Goal: Use online tool/utility: Utilize a website feature to perform a specific function

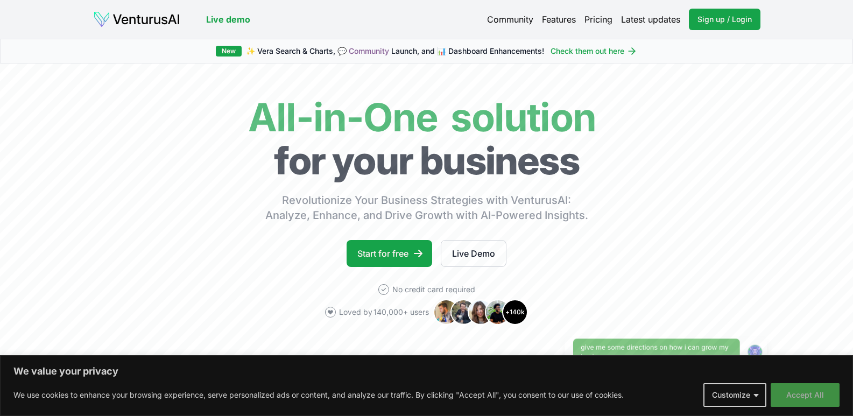
click at [805, 393] on button "Accept All" at bounding box center [805, 395] width 69 height 24
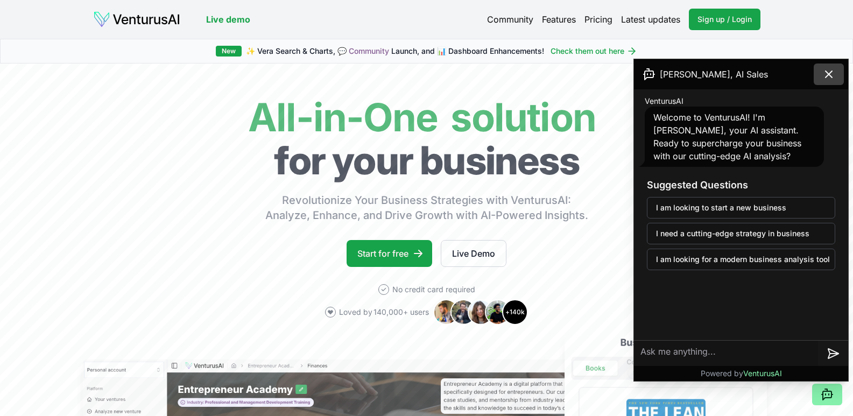
click at [826, 73] on icon at bounding box center [829, 74] width 13 height 13
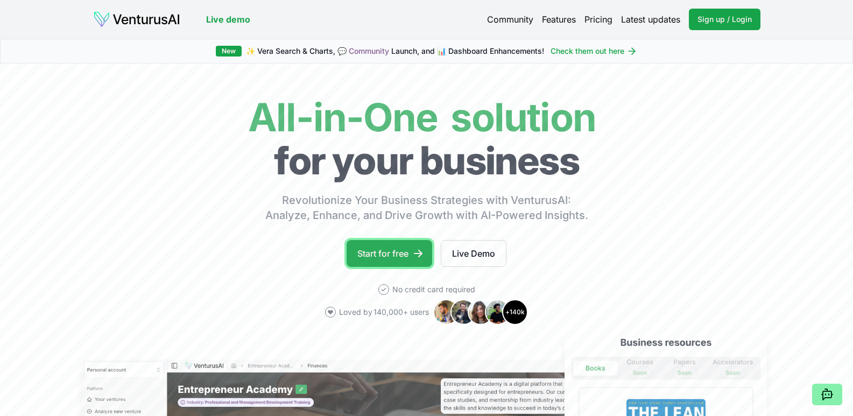
click at [401, 258] on link "Start for free" at bounding box center [390, 253] width 86 height 27
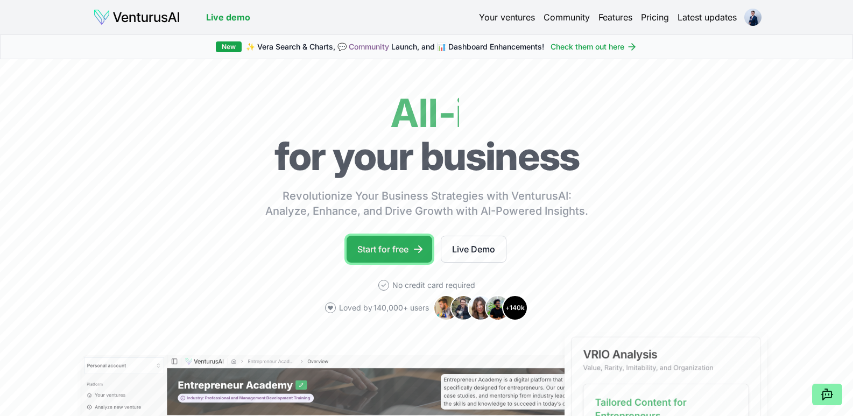
click at [397, 250] on link "Start for free" at bounding box center [390, 249] width 86 height 27
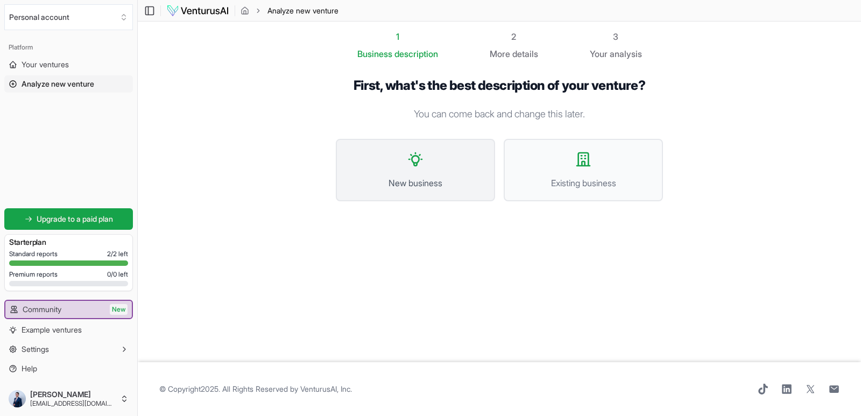
click at [430, 171] on button "New business" at bounding box center [415, 170] width 159 height 62
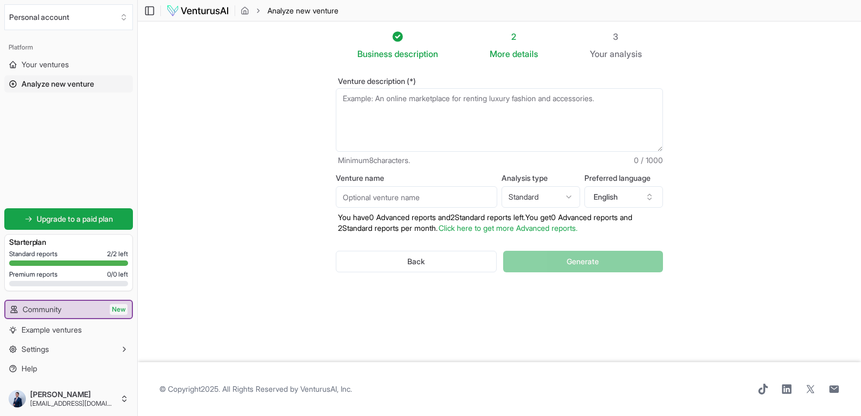
click at [503, 106] on textarea "Venture description (*)" at bounding box center [499, 120] width 327 height 64
type textarea "W"
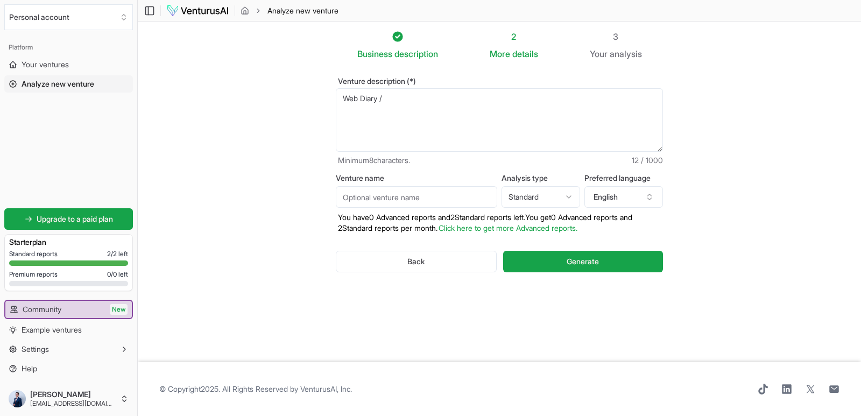
drag, startPoint x: 441, startPoint y: 108, endPoint x: 289, endPoint y: 101, distance: 152.5
click at [290, 101] on section "Business description 2 More details 3 Your analysis Venture description (*) Web…" at bounding box center [500, 192] width 724 height 341
paste textarea "web newspaper / online news portal"
type textarea "web newspaper / online news portal"
click at [413, 200] on input "Venture name" at bounding box center [416, 197] width 161 height 22
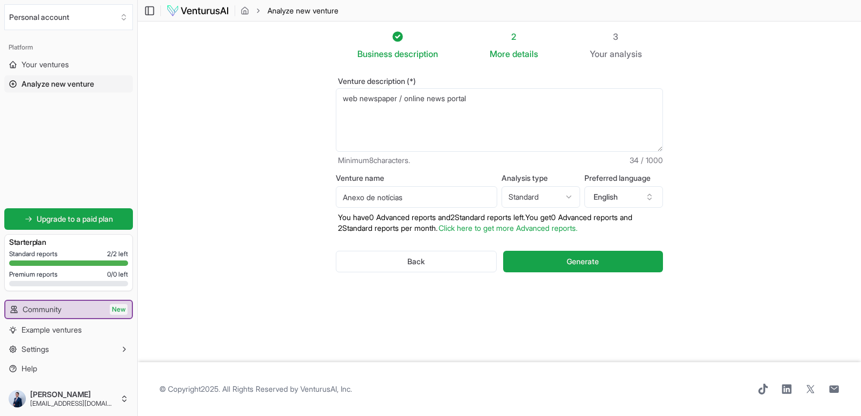
type input "Anexo de notícias"
click at [557, 192] on html "We value your privacy We use cookies to enhance your browsing experience, serve…" at bounding box center [430, 208] width 861 height 416
select select "advanced"
click at [646, 196] on icon "button" at bounding box center [649, 197] width 9 height 9
type input "portu"
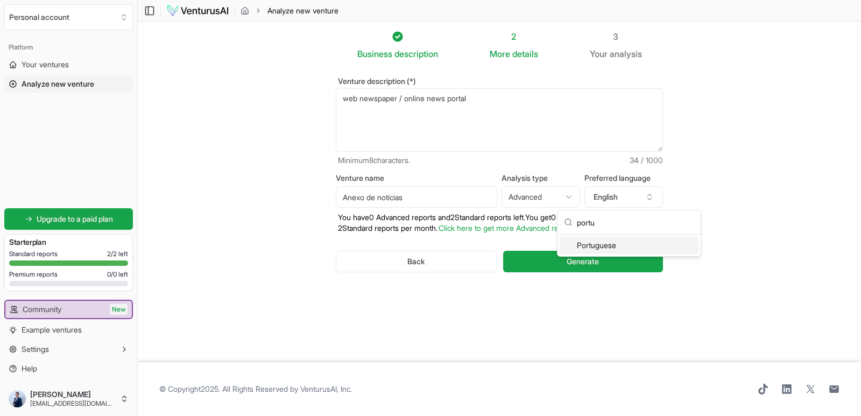
click at [619, 244] on div "Portuguese" at bounding box center [629, 245] width 139 height 17
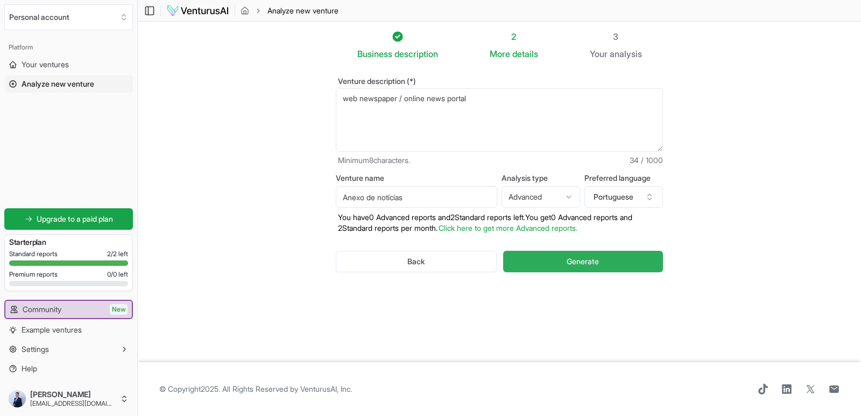
click at [577, 268] on button "Generate" at bounding box center [583, 262] width 160 height 22
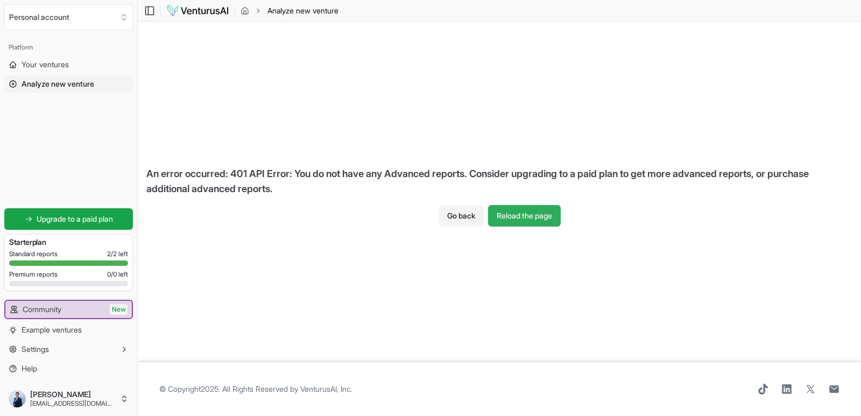
click at [522, 218] on button "Reload the page" at bounding box center [524, 216] width 73 height 22
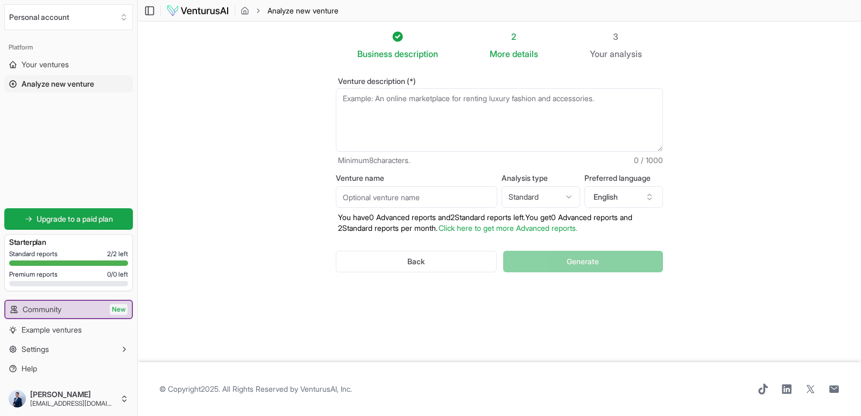
click at [424, 102] on textarea "Venture description (*)" at bounding box center [499, 120] width 327 height 64
paste textarea "web newspaper / online news portal"
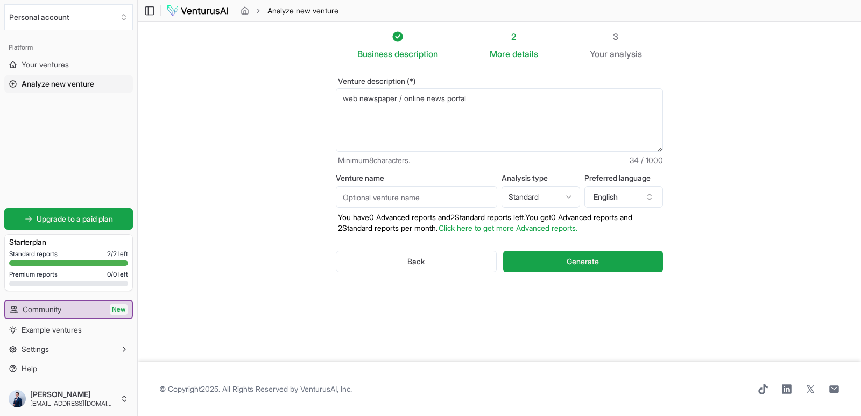
type textarea "web newspaper / online news portal"
click at [399, 198] on input "Venture name" at bounding box center [416, 197] width 161 height 22
type input "Anexo de notícias"
click at [528, 209] on div "Venture name Anexo de notícias Analysis type Standard Advanced Standard Preferr…" at bounding box center [499, 203] width 327 height 59
click at [530, 202] on html "We value your privacy We use cookies to enhance your browsing experience, serve…" at bounding box center [430, 208] width 861 height 416
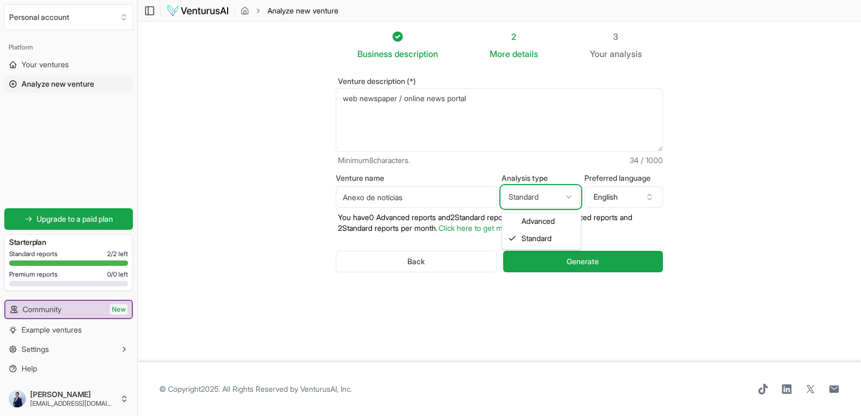
click at [635, 196] on html "We value your privacy We use cookies to enhance your browsing experience, serve…" at bounding box center [430, 208] width 861 height 416
click at [636, 199] on button "English" at bounding box center [624, 197] width 79 height 22
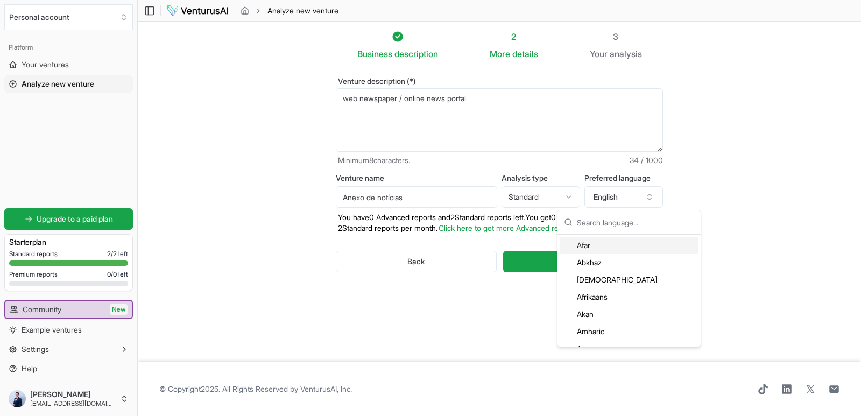
click at [644, 220] on input "text" at bounding box center [635, 222] width 117 height 24
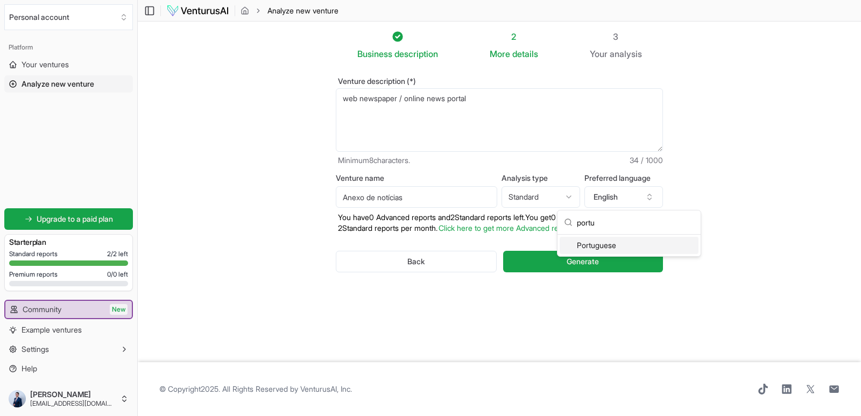
type input "portu"
click at [589, 248] on div "Portuguese" at bounding box center [629, 245] width 139 height 17
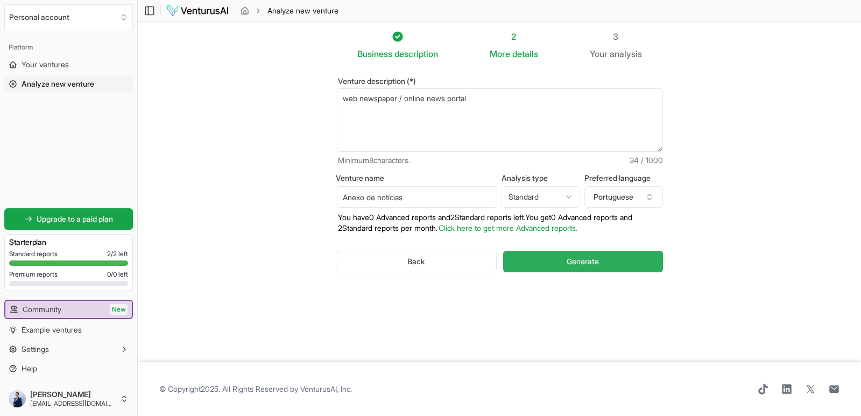
click at [589, 260] on span "Generate" at bounding box center [583, 261] width 32 height 11
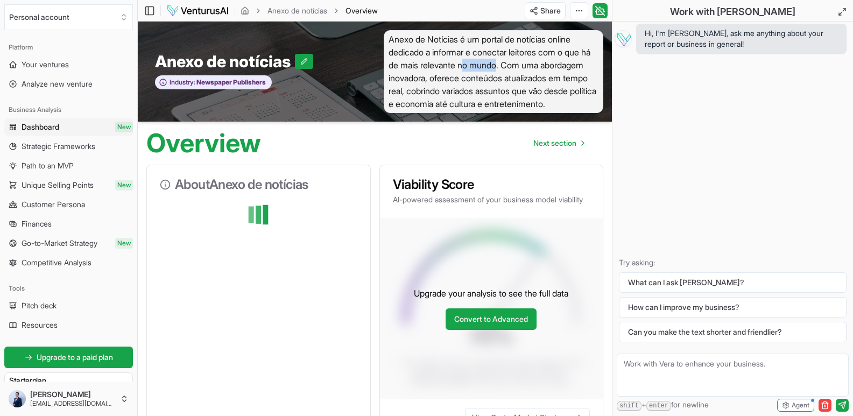
drag, startPoint x: 515, startPoint y: 65, endPoint x: 481, endPoint y: 65, distance: 33.4
click at [481, 65] on span "Anexo de Notícias é um portal de notícias online dedicado a informar e conectar…" at bounding box center [494, 71] width 220 height 83
click at [473, 125] on div "Overview Next section" at bounding box center [375, 139] width 474 height 34
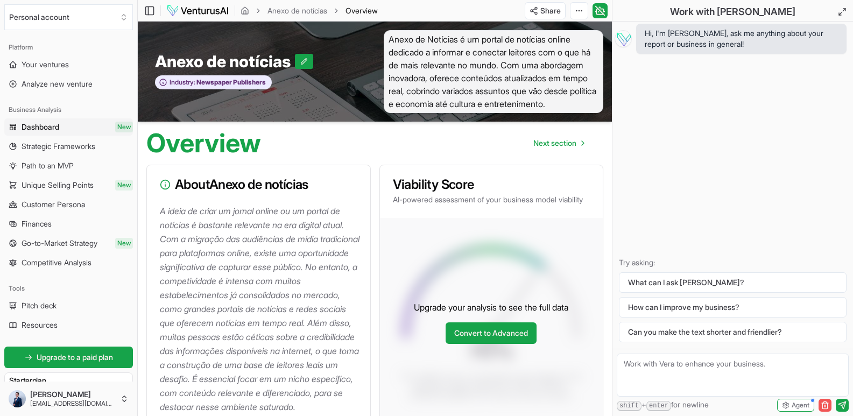
click at [827, 401] on icon "button" at bounding box center [825, 405] width 9 height 9
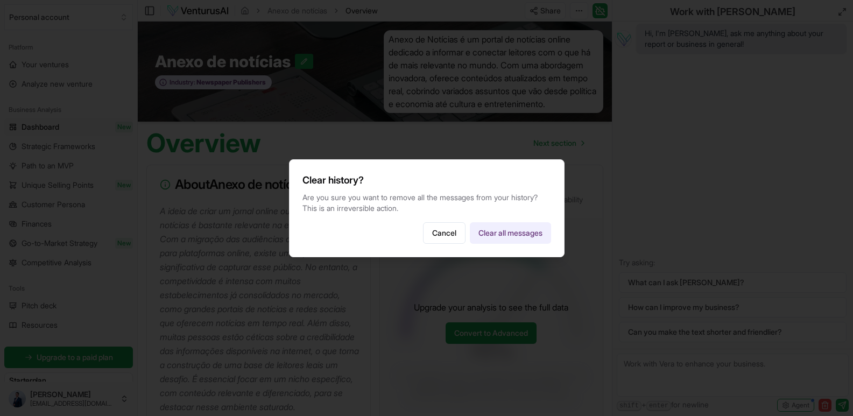
click at [525, 242] on button "Clear all messages" at bounding box center [510, 233] width 81 height 22
